Goal: Task Accomplishment & Management: Use online tool/utility

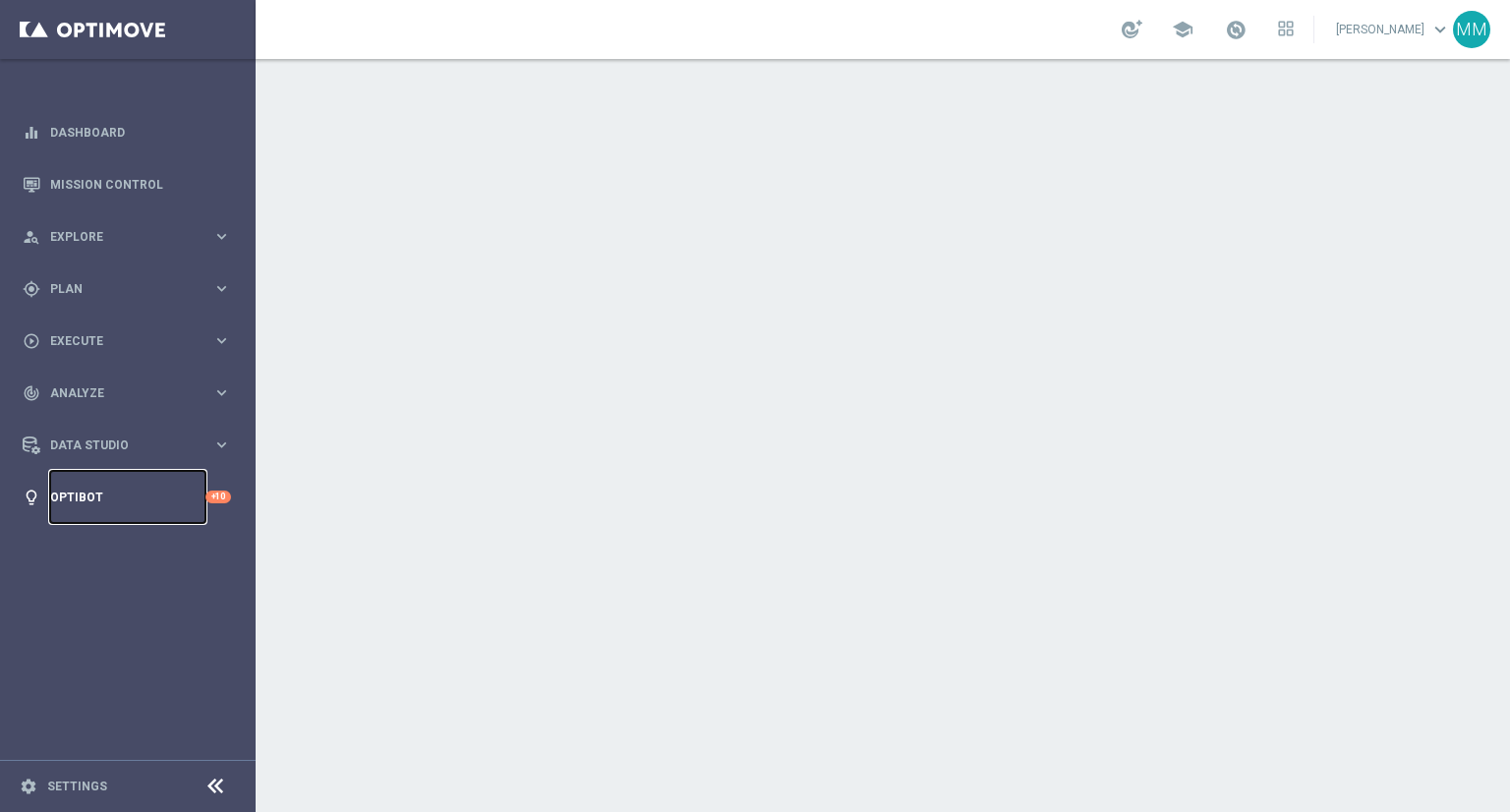
click at [118, 503] on link "Optibot" at bounding box center [127, 497] width 155 height 52
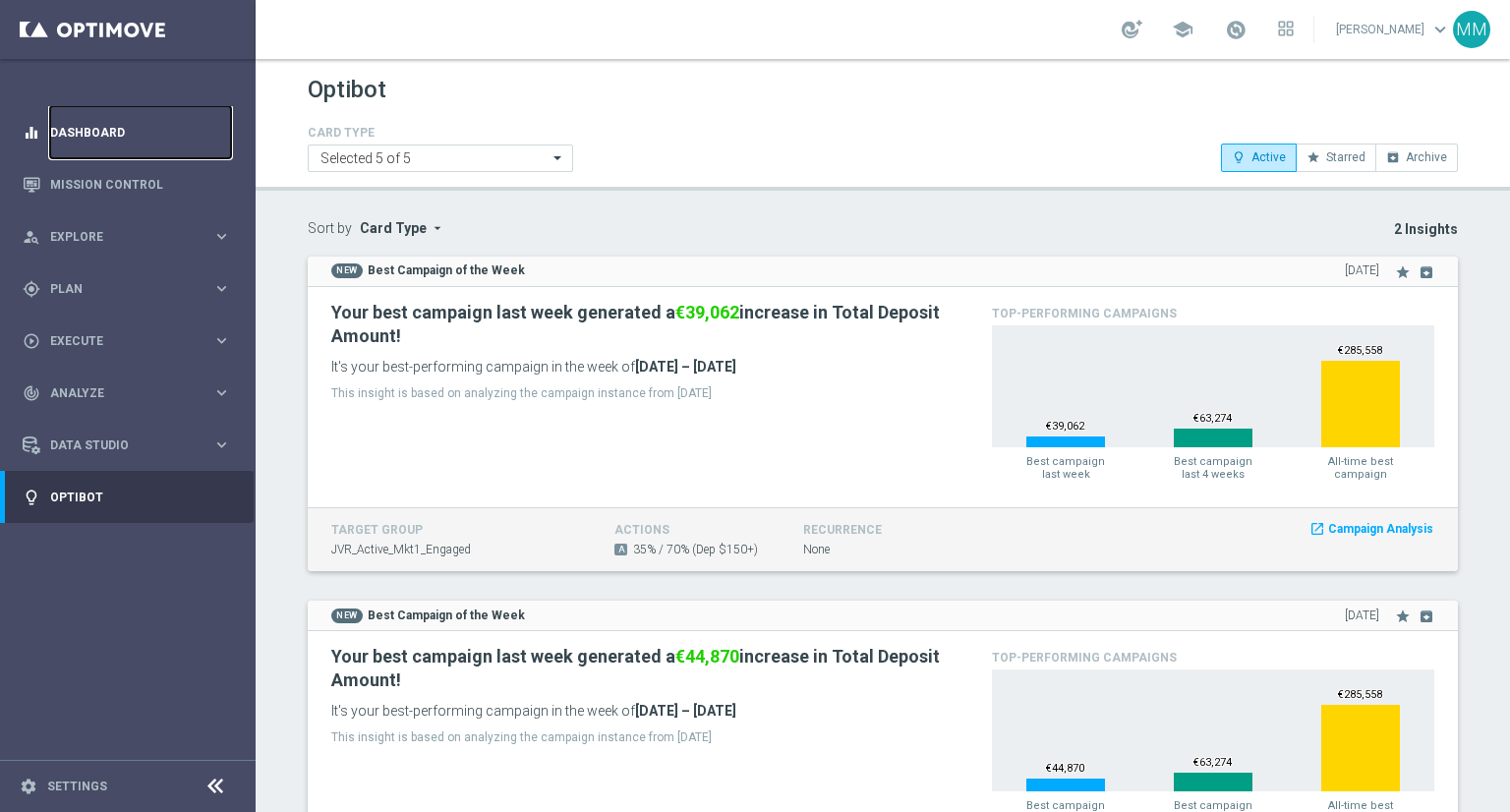
click at [90, 123] on link "Dashboard" at bounding box center [140, 132] width 181 height 52
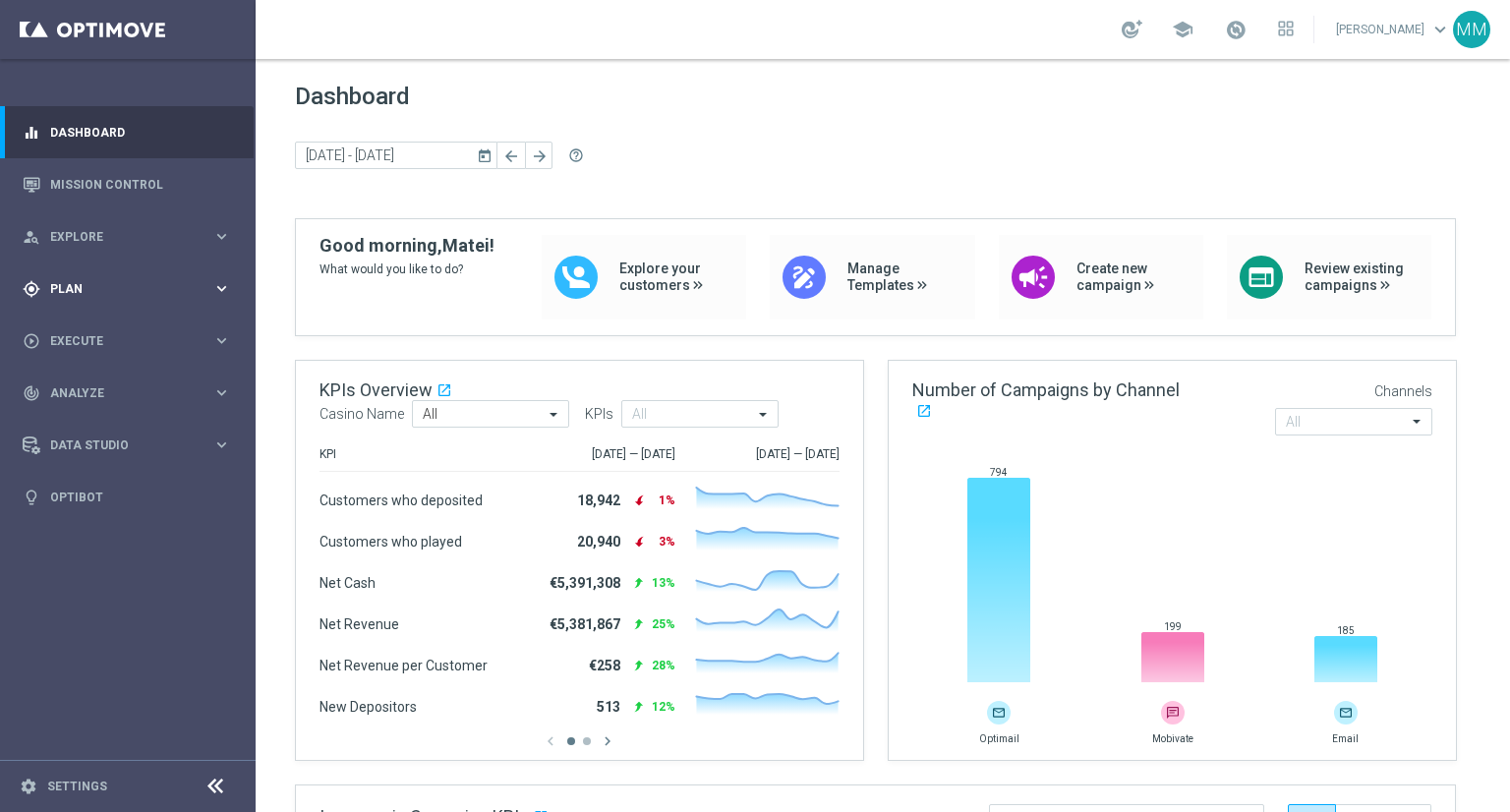
click at [222, 285] on icon "keyboard_arrow_right" at bounding box center [222, 288] width 19 height 19
click at [115, 391] on span "Templates" at bounding box center [121, 389] width 140 height 12
click at [117, 414] on link "Optimail" at bounding box center [132, 417] width 143 height 16
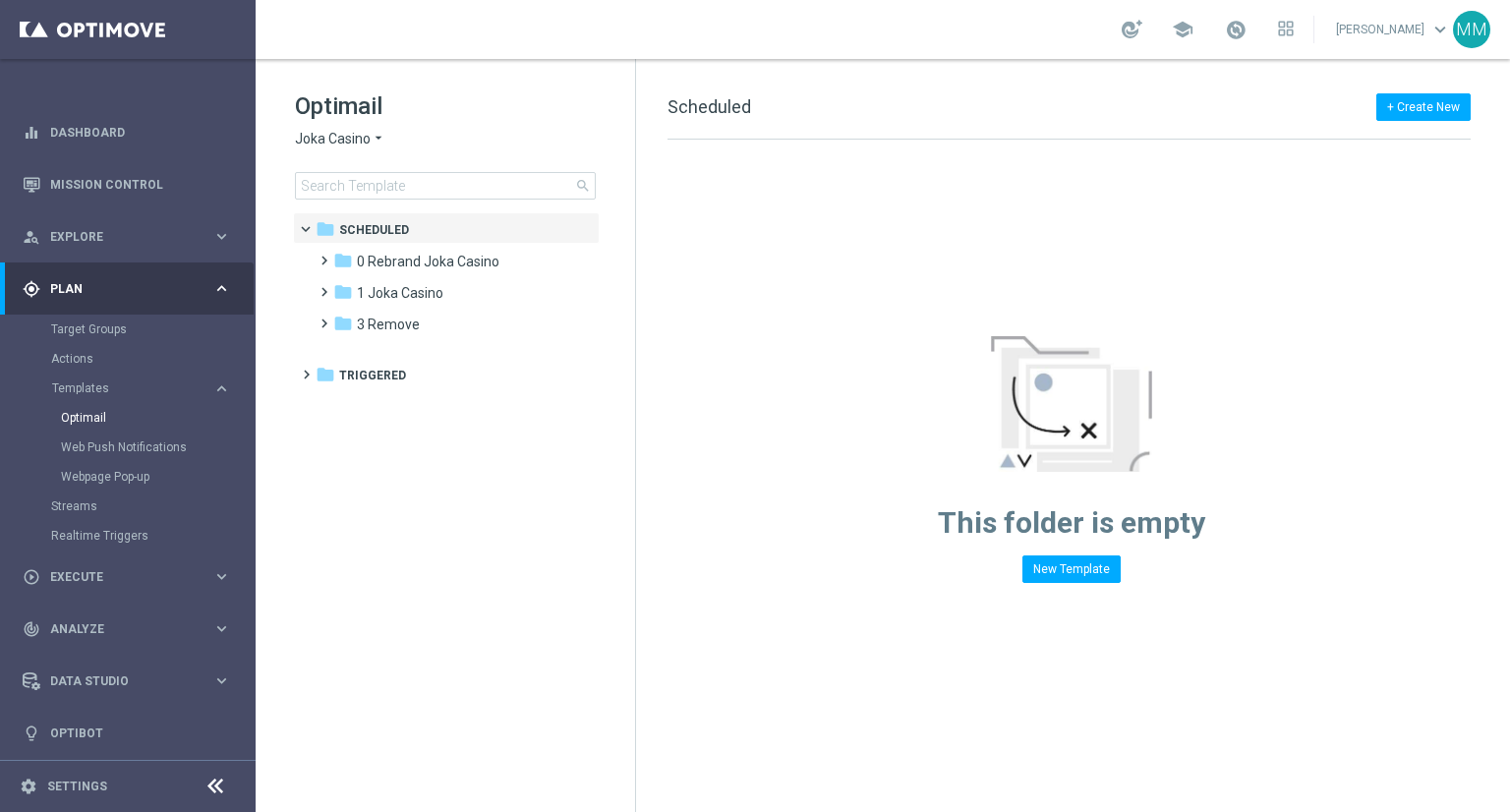
click at [1452, 563] on div "This folder is empty New Template" at bounding box center [1071, 361] width 870 height 443
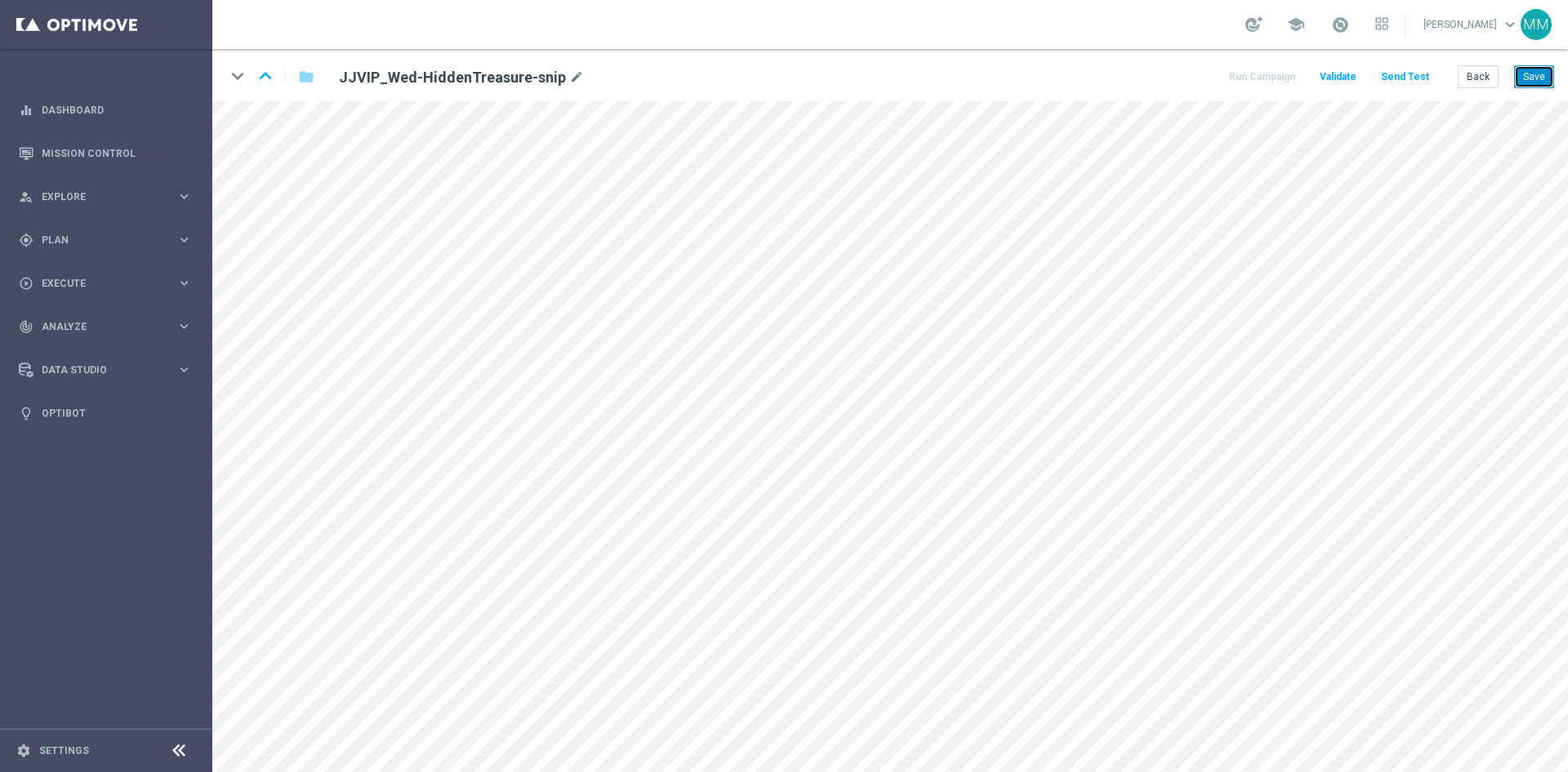
click at [1533, 73] on button "Save" at bounding box center [1534, 77] width 40 height 23
drag, startPoint x: 1533, startPoint y: 77, endPoint x: 1525, endPoint y: 82, distance: 9.4
click at [1532, 77] on button "Save" at bounding box center [1534, 77] width 40 height 23
click at [89, 21] on link at bounding box center [106, 24] width 212 height 49
